Goal: Information Seeking & Learning: Learn about a topic

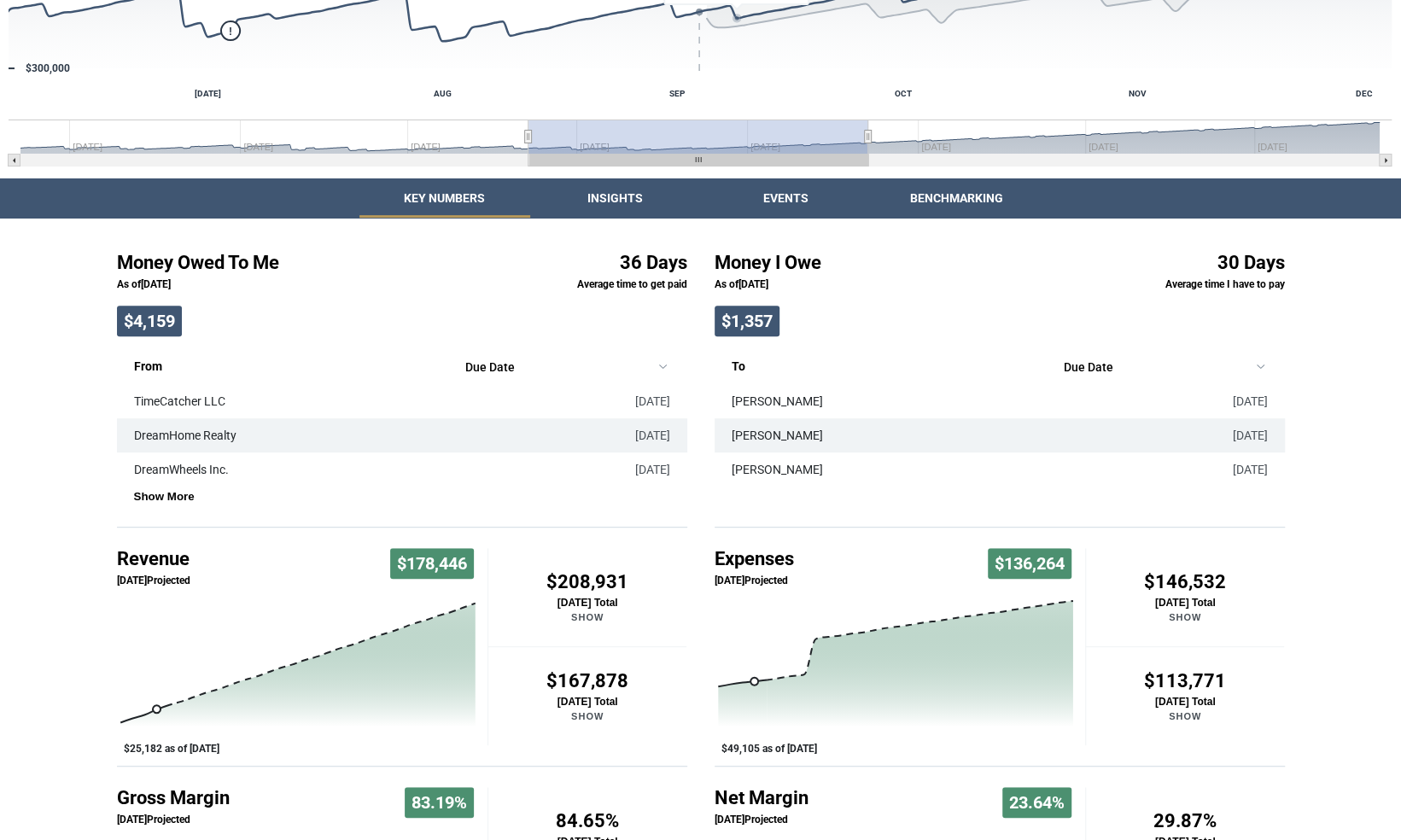
scroll to position [341, 0]
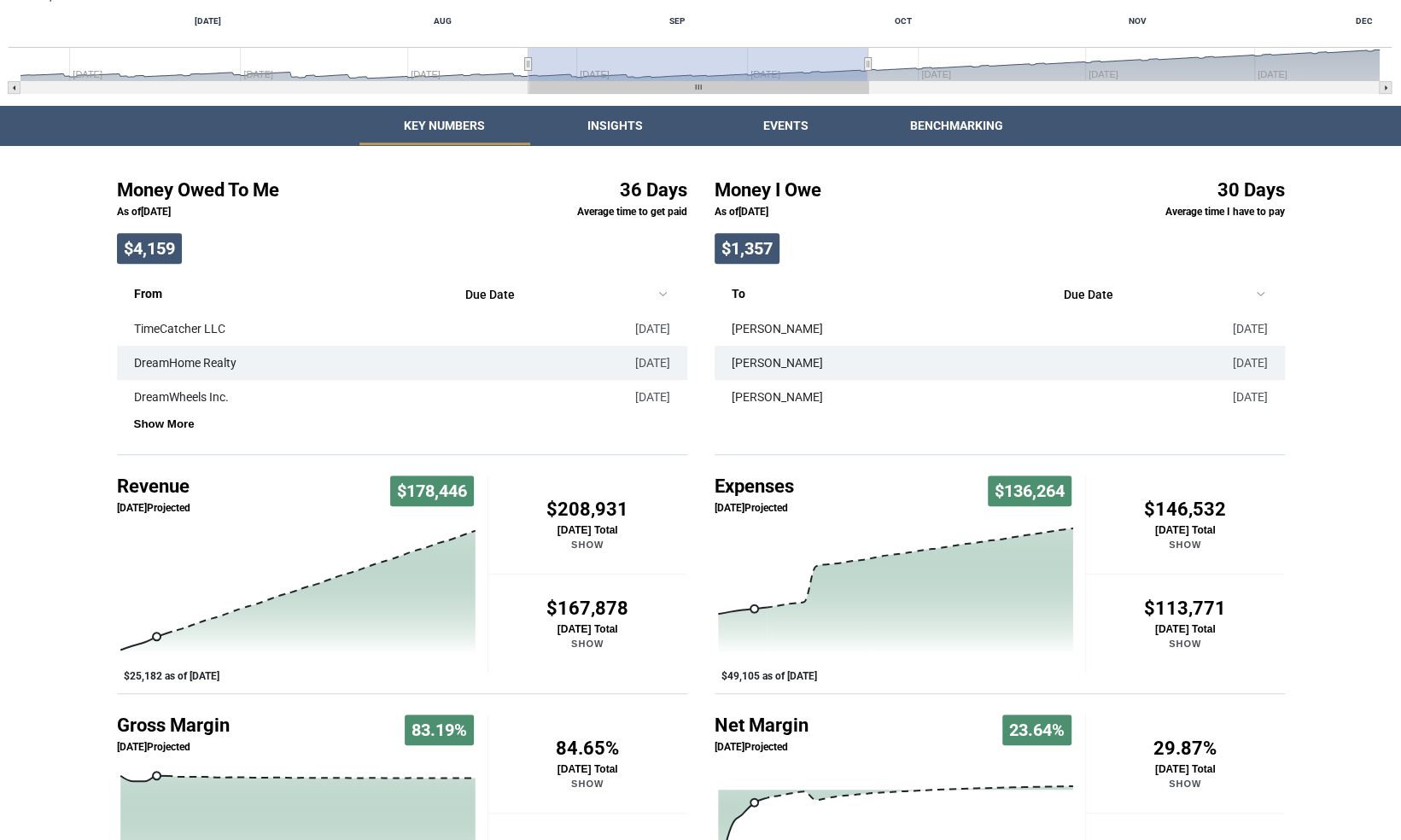
click at [611, 125] on div "Return to Online Banking Valuation See an estimate for how much your business i…" at bounding box center [700, 296] width 1401 height 1275
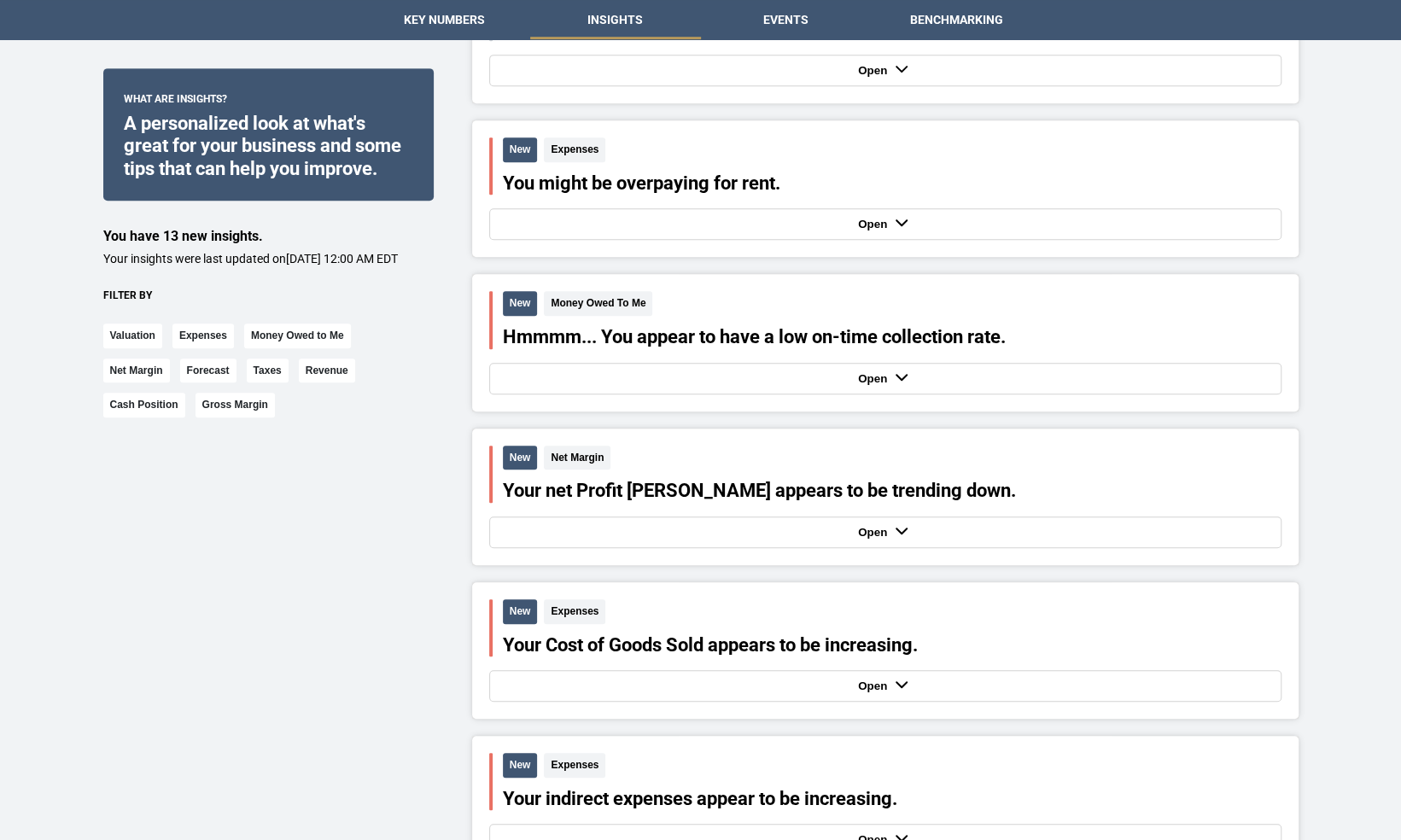
scroll to position [598, 0]
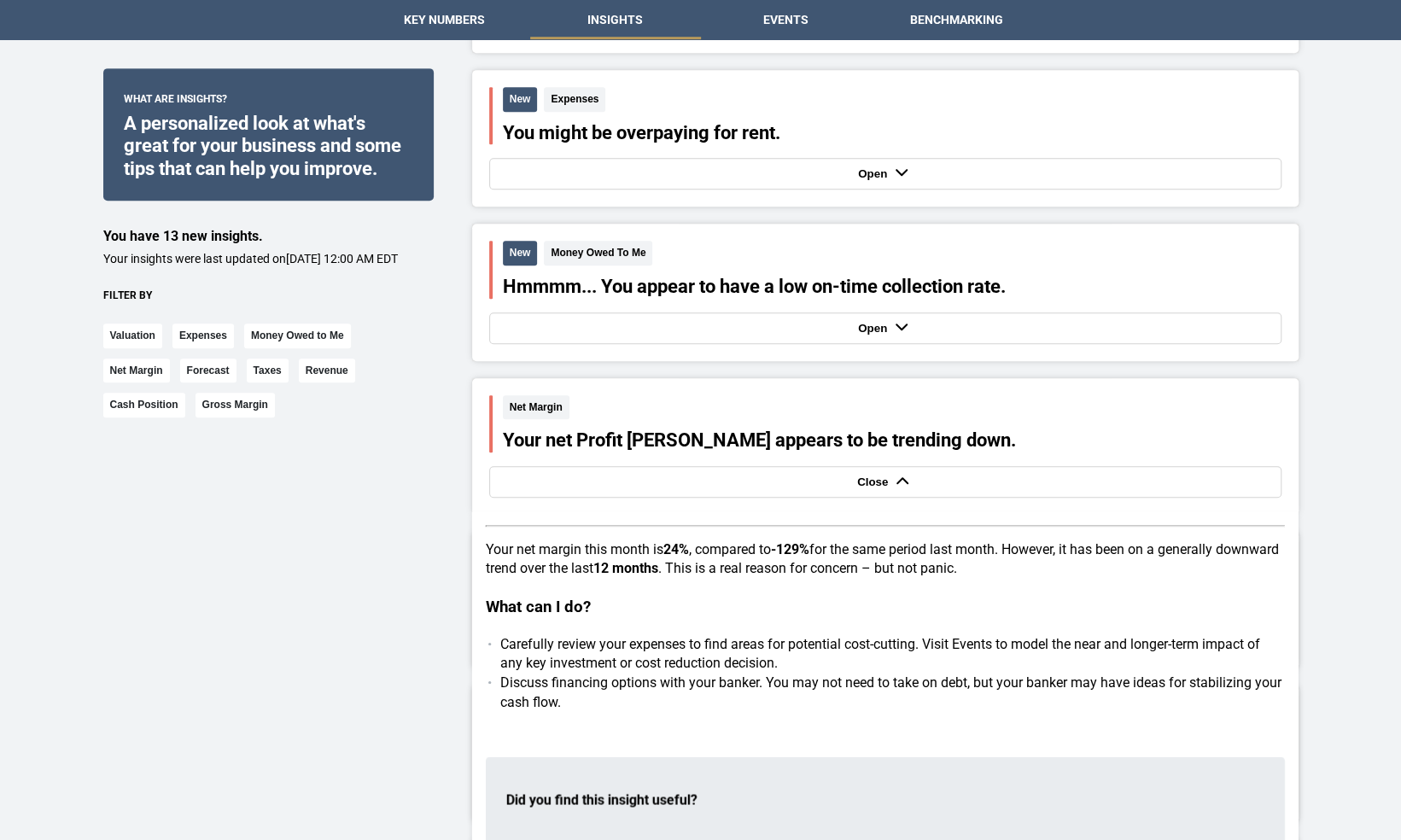
click at [876, 482] on strong "Close" at bounding box center [875, 482] width 35 height 13
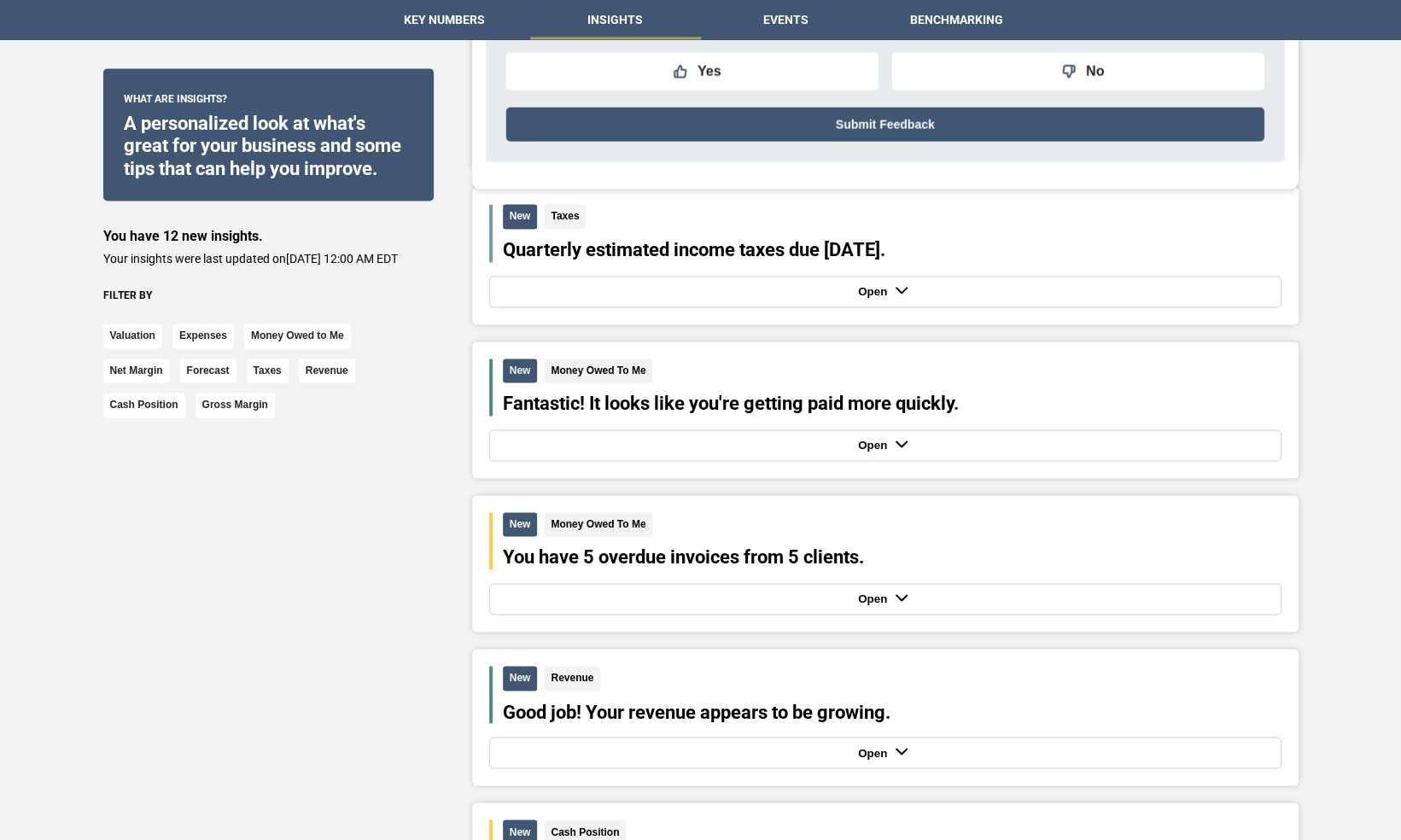
scroll to position [1419, 0]
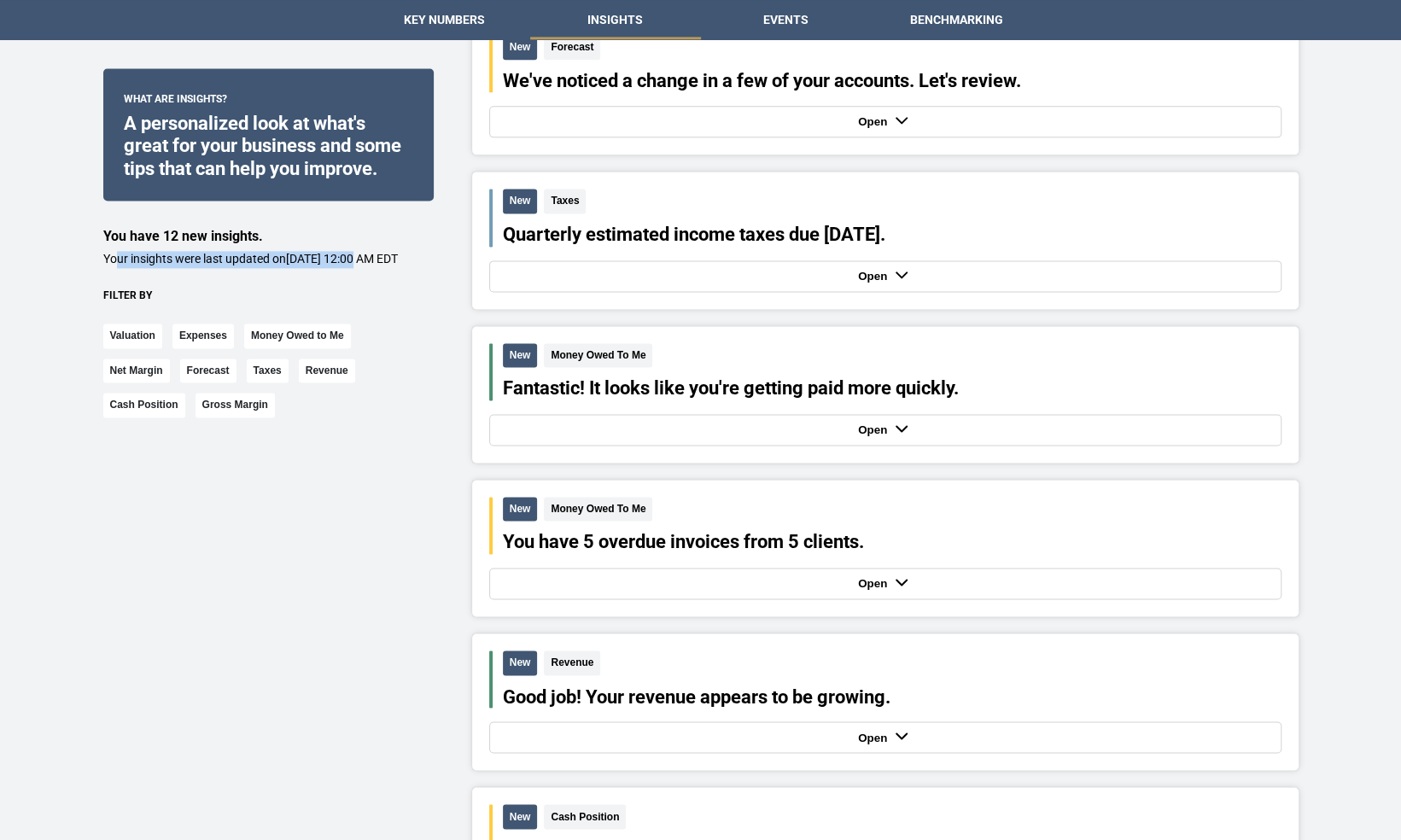
drag, startPoint x: 159, startPoint y: 262, endPoint x: 357, endPoint y: 263, distance: 198.0
click at [357, 263] on p "Your insights were last updated on [DATE] 12:00 AM EDT" at bounding box center [268, 260] width 330 height 17
drag, startPoint x: 357, startPoint y: 263, endPoint x: 323, endPoint y: 277, distance: 36.8
click at [323, 268] on p "Your insights were last updated on [DATE] 12:00 AM EDT" at bounding box center [268, 260] width 330 height 17
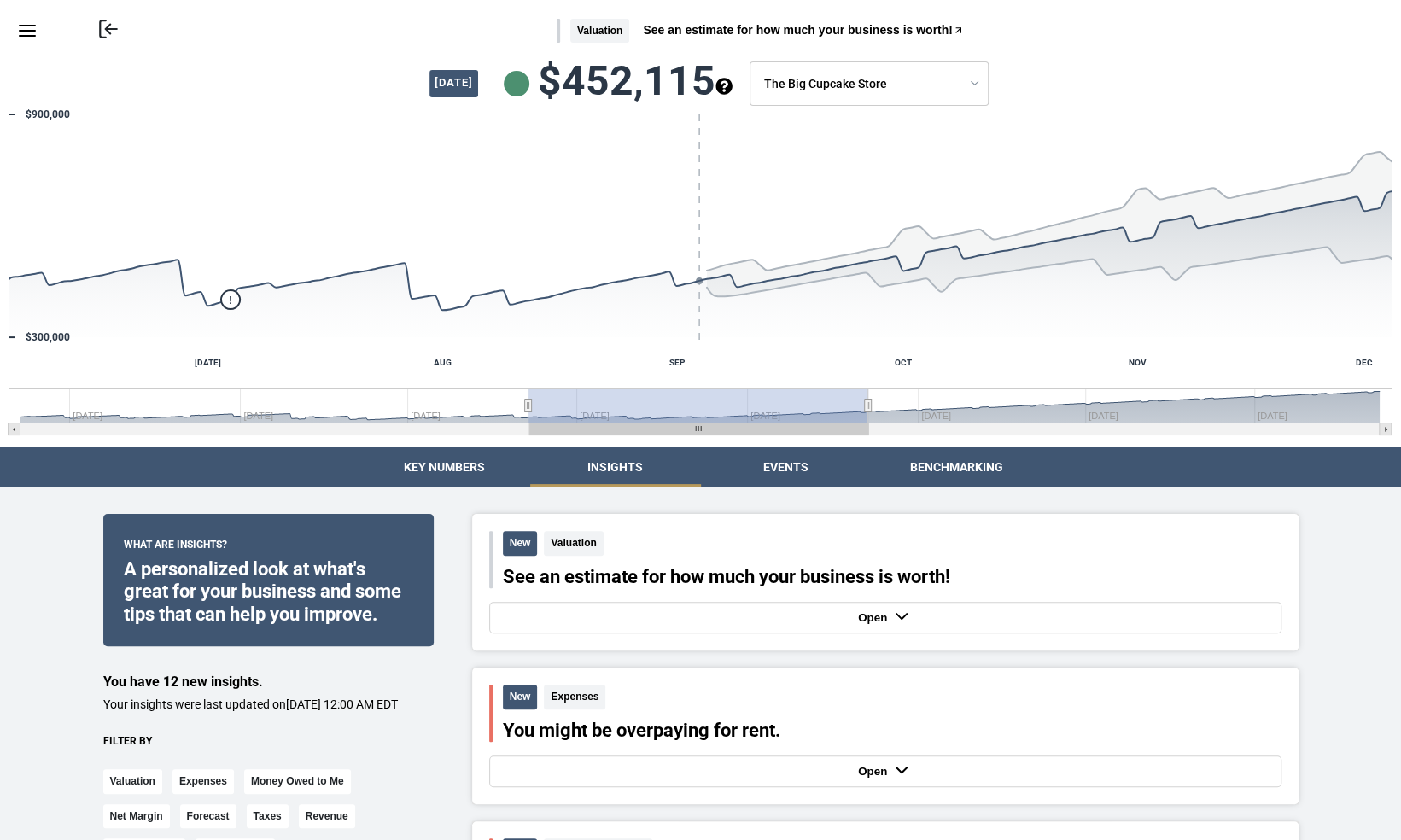
click at [791, 464] on button "Events" at bounding box center [786, 467] width 171 height 40
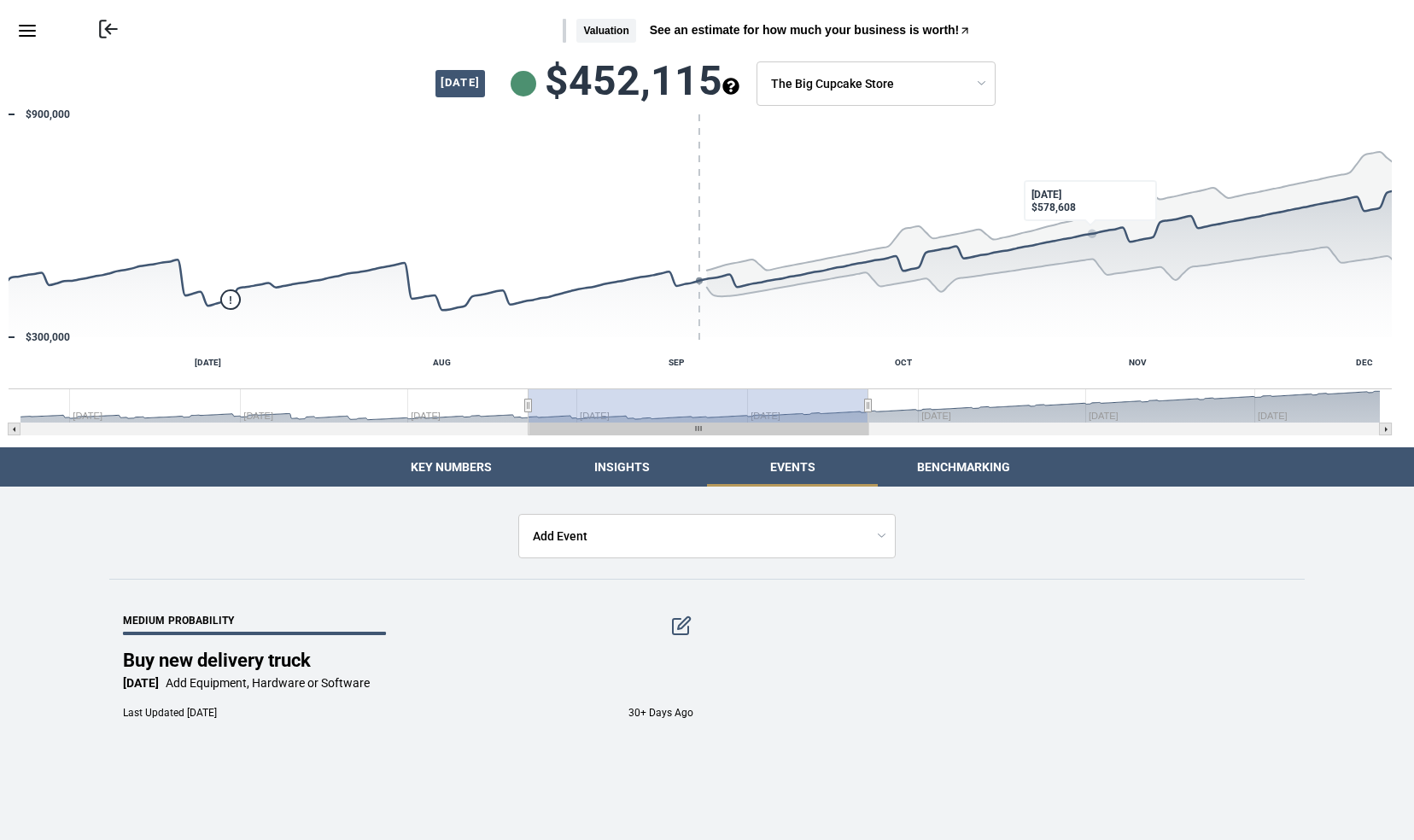
click at [1006, 468] on button "Benchmarking" at bounding box center [963, 467] width 171 height 40
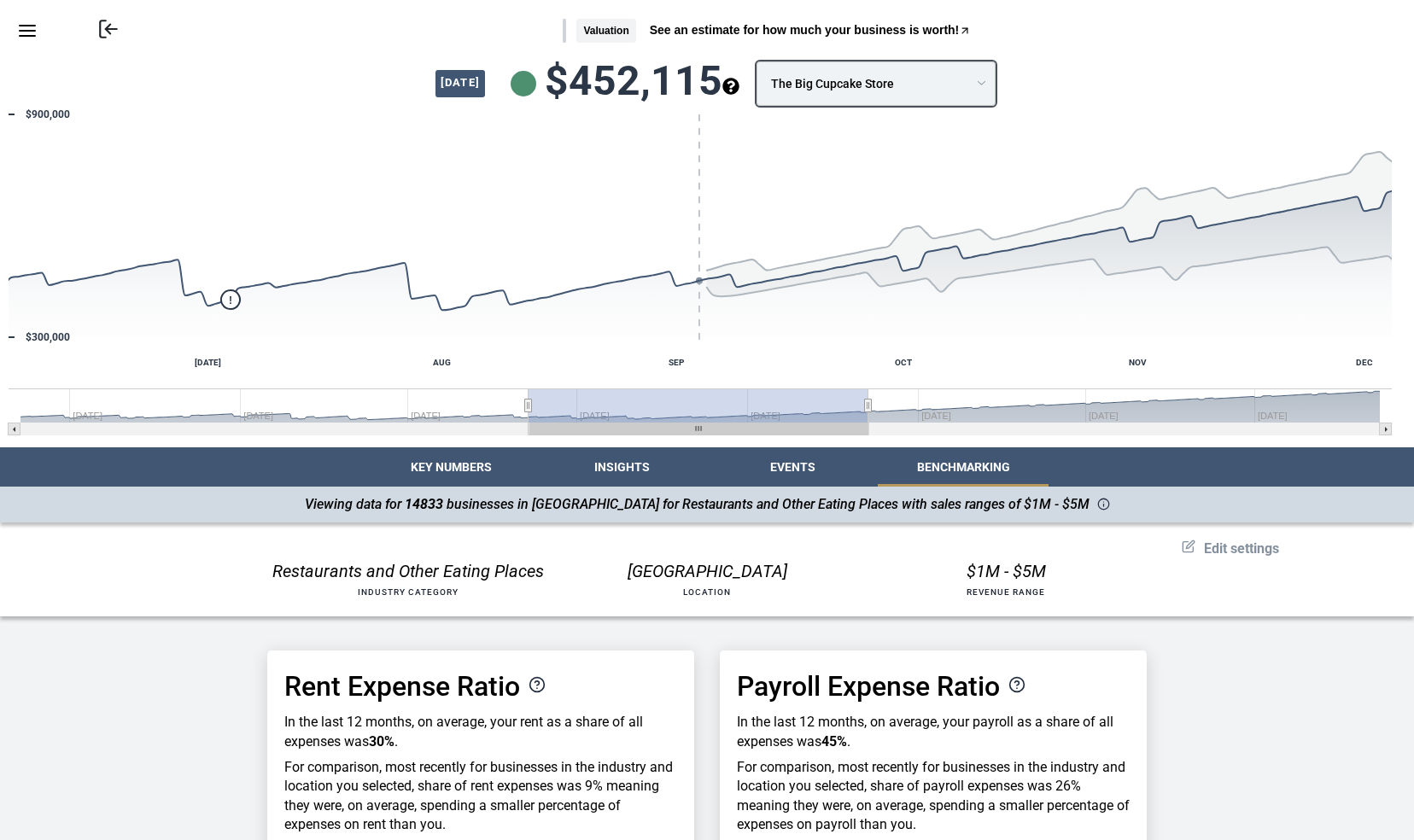
click at [738, 91] on icon "see more about your cashflow projection" at bounding box center [730, 85] width 16 height 16
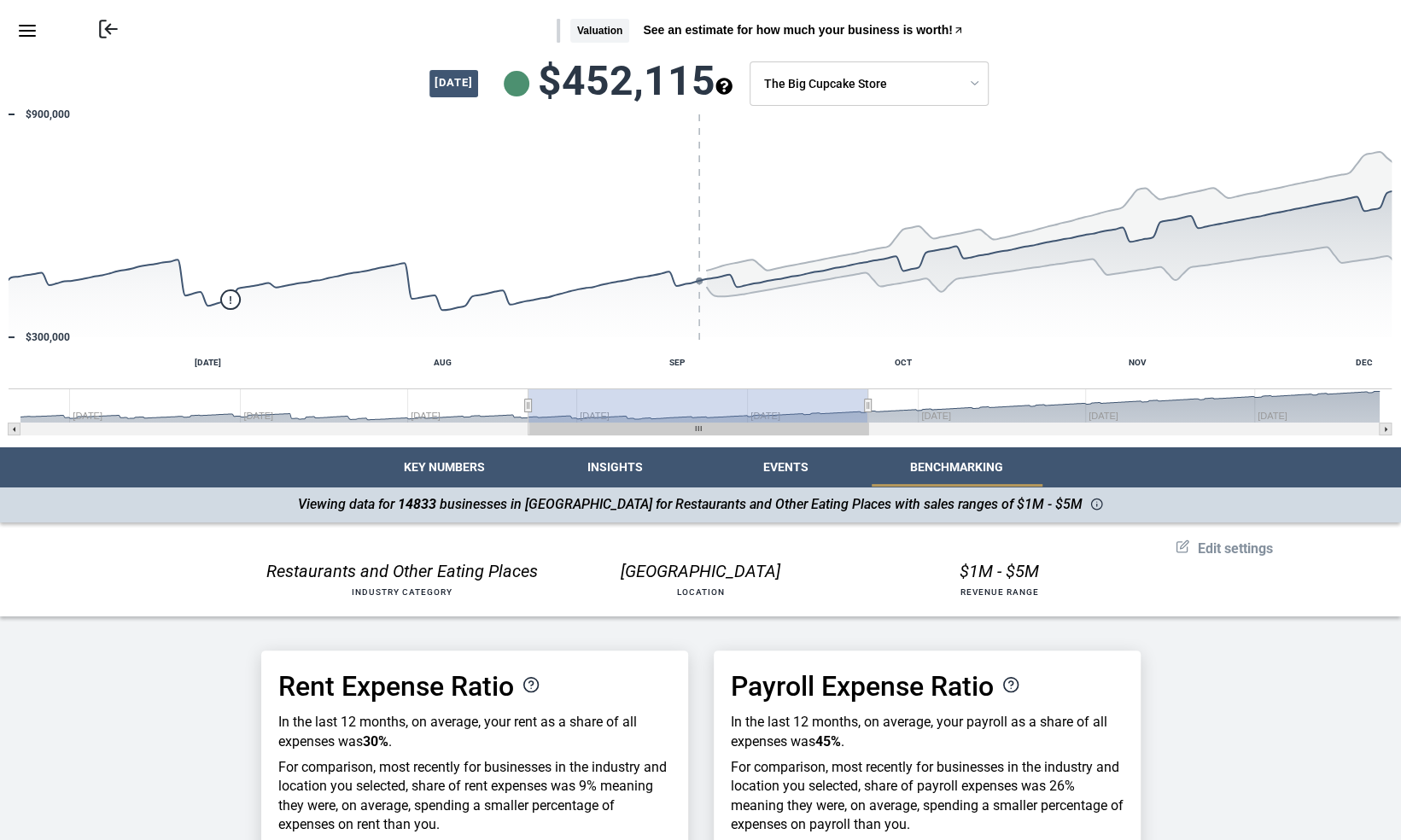
click at [457, 461] on button "Key Numbers" at bounding box center [445, 467] width 171 height 40
